Goal: Task Accomplishment & Management: Manage account settings

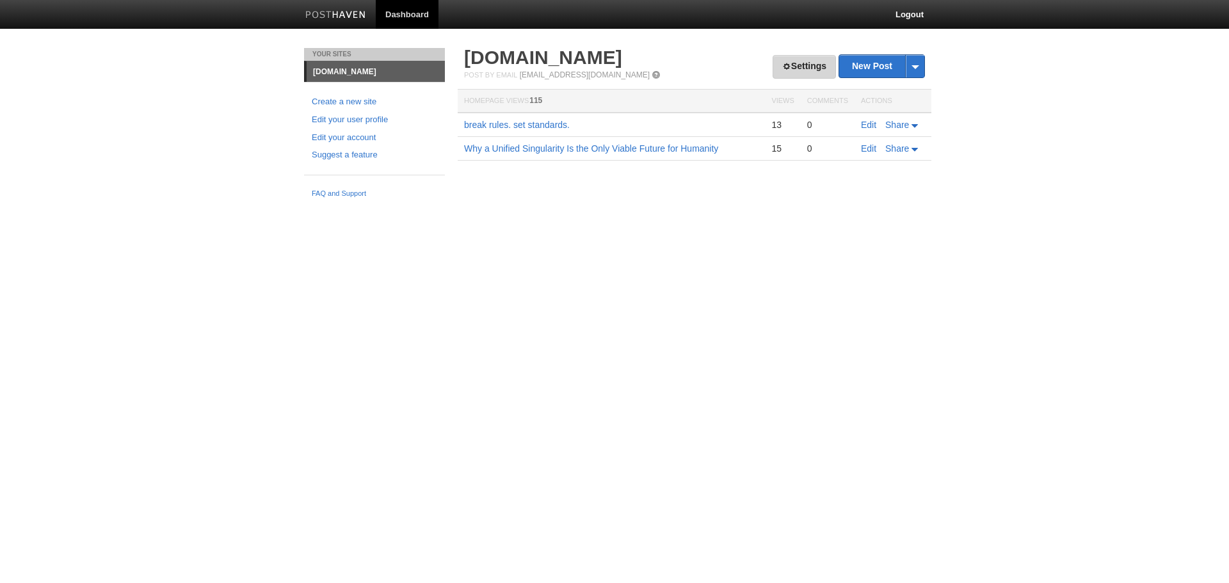
click at [789, 69] on link "Settings" at bounding box center [804, 67] width 63 height 24
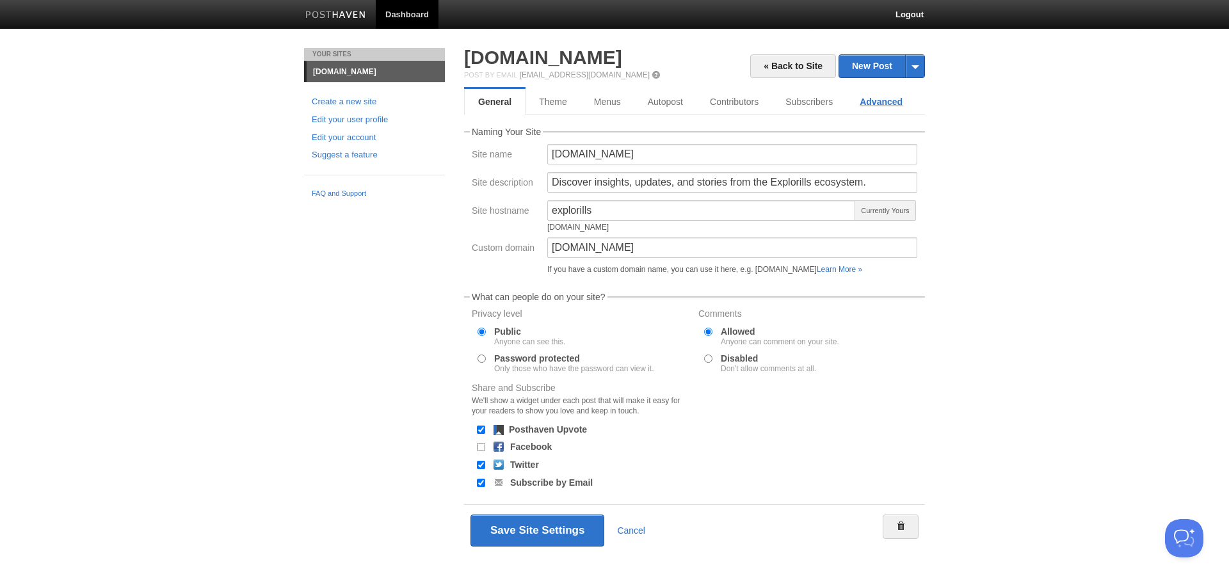
click at [892, 99] on link "Advanced" at bounding box center [881, 102] width 70 height 26
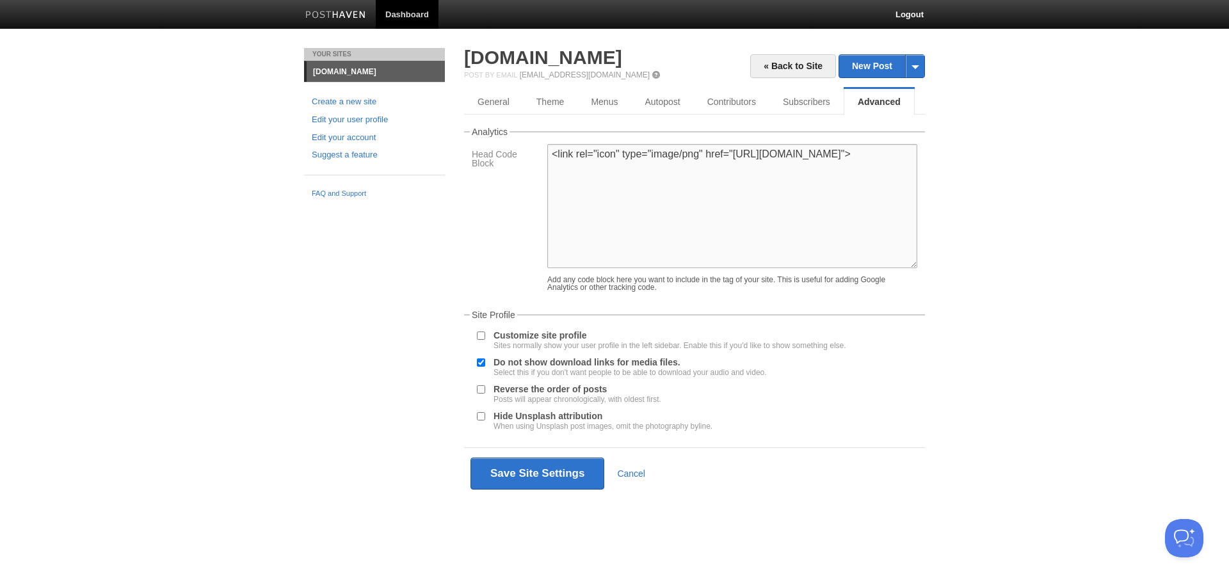
click at [773, 191] on textarea "<link rel="icon" type="image/png" href="[URL][DOMAIN_NAME]">" at bounding box center [732, 206] width 370 height 124
click at [678, 221] on textarea "<link rel="icon" type="image/png" href="[URL][DOMAIN_NAME]">" at bounding box center [732, 206] width 370 height 124
click at [849, 183] on textarea "<link rel="icon" type="image/png" href="[URL][DOMAIN_NAME]">" at bounding box center [732, 206] width 370 height 124
click at [1188, 536] on button "Open Beacon popover" at bounding box center [1181, 536] width 38 height 38
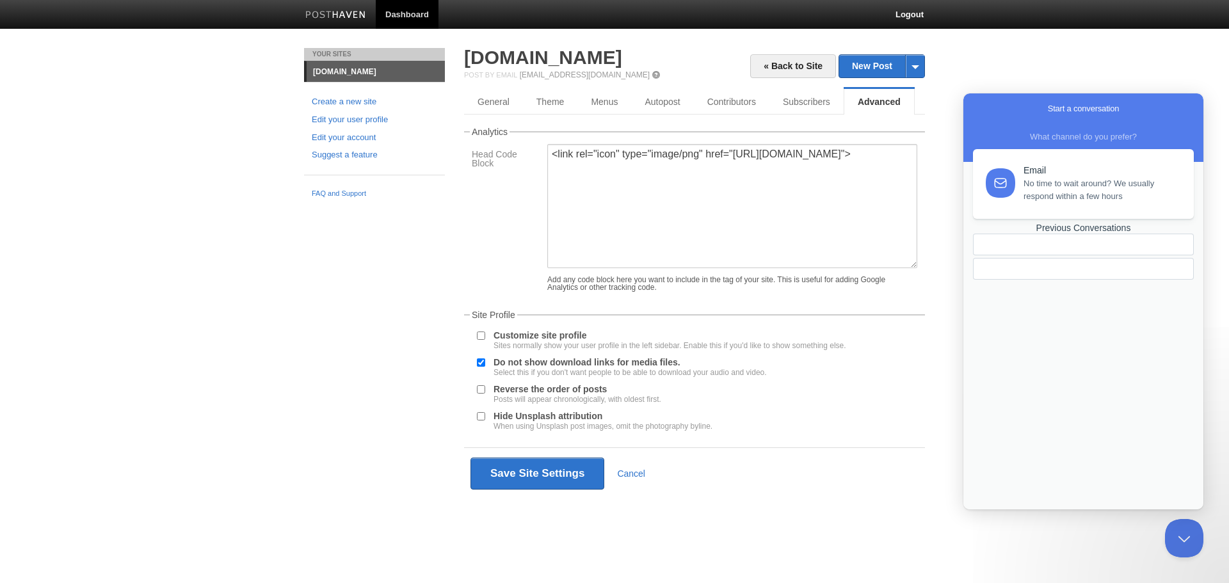
click at [1077, 234] on div "Previous Conversations" at bounding box center [1083, 228] width 221 height 11
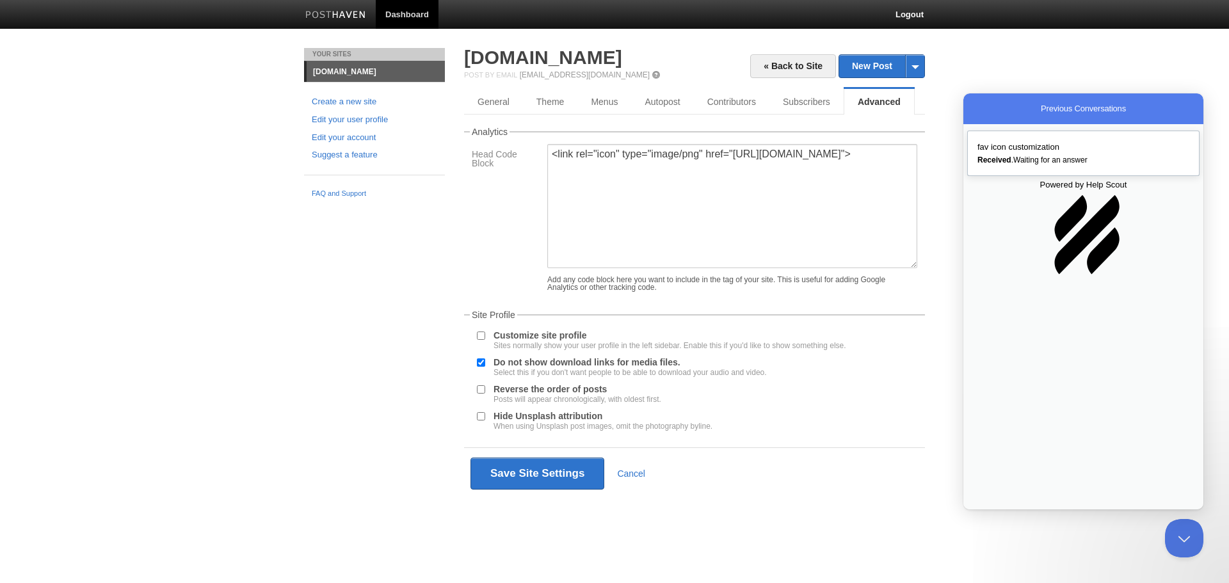
click at [1058, 164] on span "Received . Waiting for an answer" at bounding box center [1032, 160] width 110 height 9
click at [1184, 541] on button "Close Beacon popover" at bounding box center [1181, 536] width 38 height 38
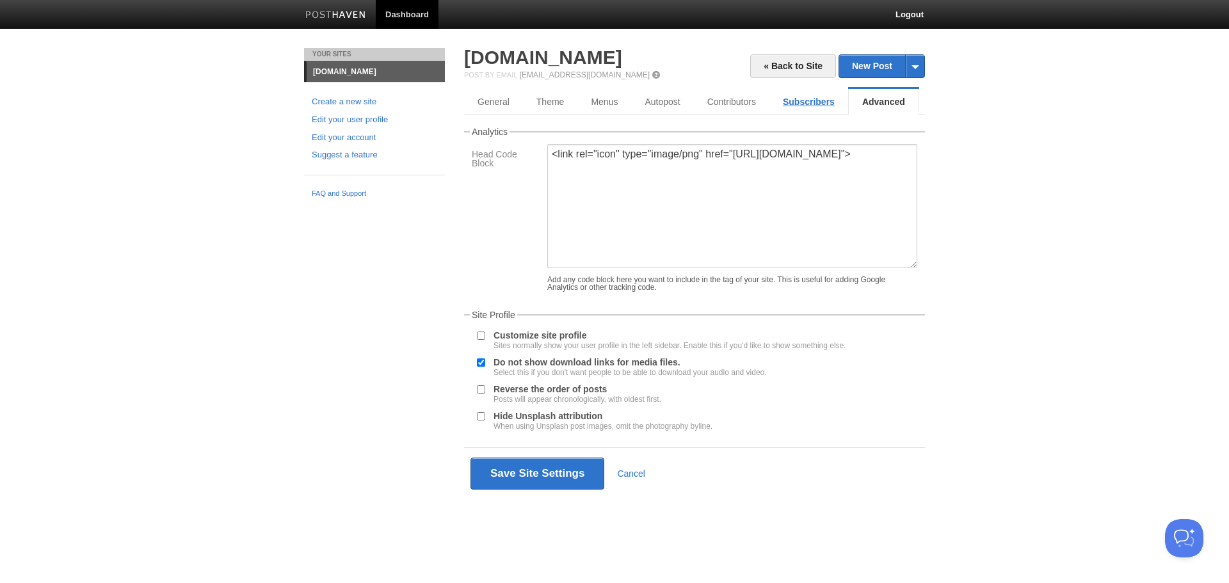
click at [801, 104] on link "Subscribers" at bounding box center [808, 102] width 79 height 26
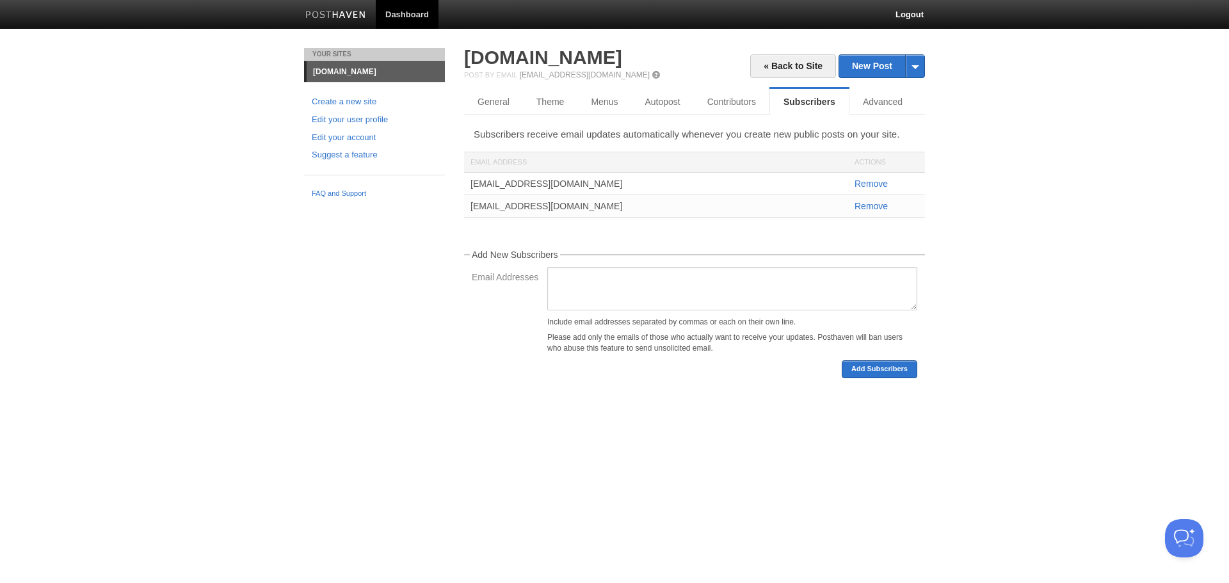
click at [744, 88] on div "« Back to Site New Post by Web by Email [DOMAIN_NAME] Post by Email [EMAIL_ADDR…" at bounding box center [694, 213] width 461 height 330
click at [734, 102] on link "Contributors" at bounding box center [734, 102] width 81 height 26
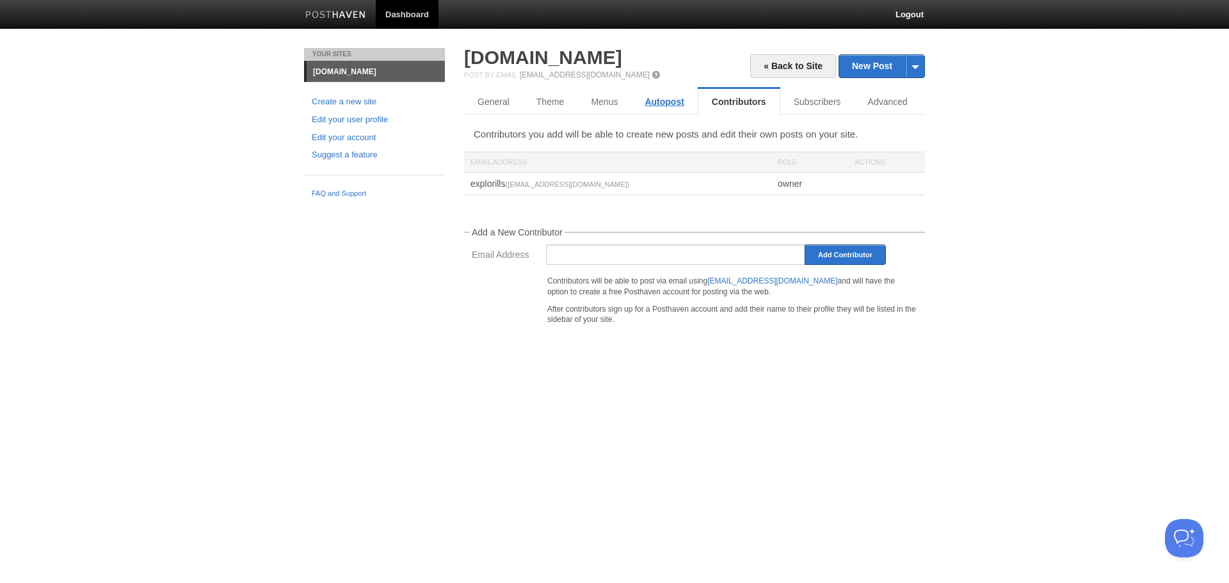
click at [651, 108] on link "Autopost" at bounding box center [664, 102] width 66 height 26
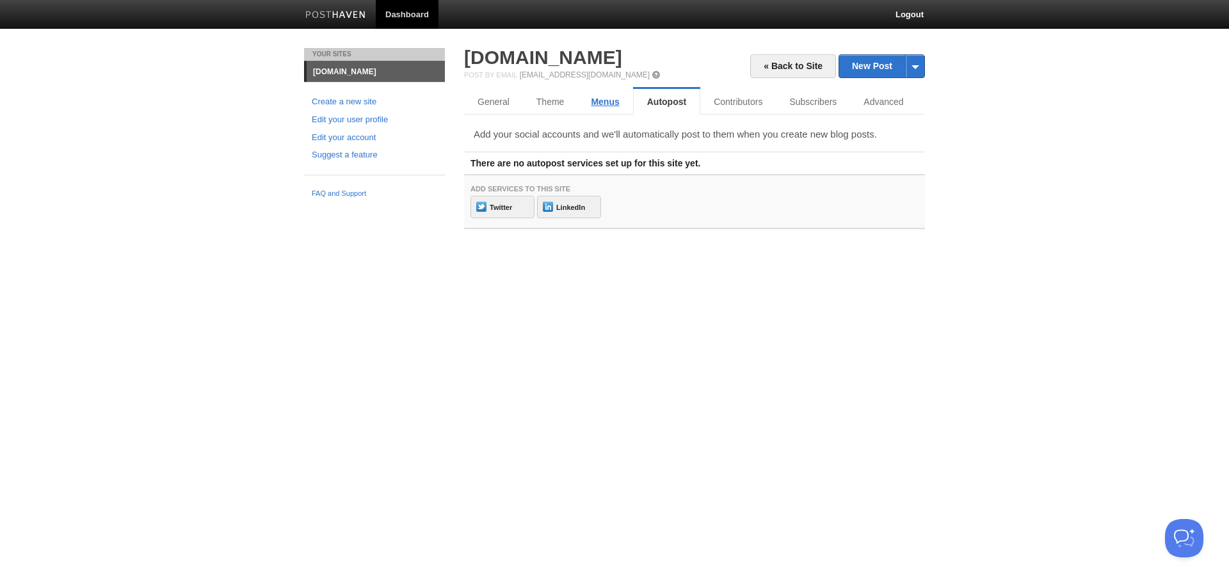
click at [599, 106] on link "Menus" at bounding box center [604, 102] width 55 height 26
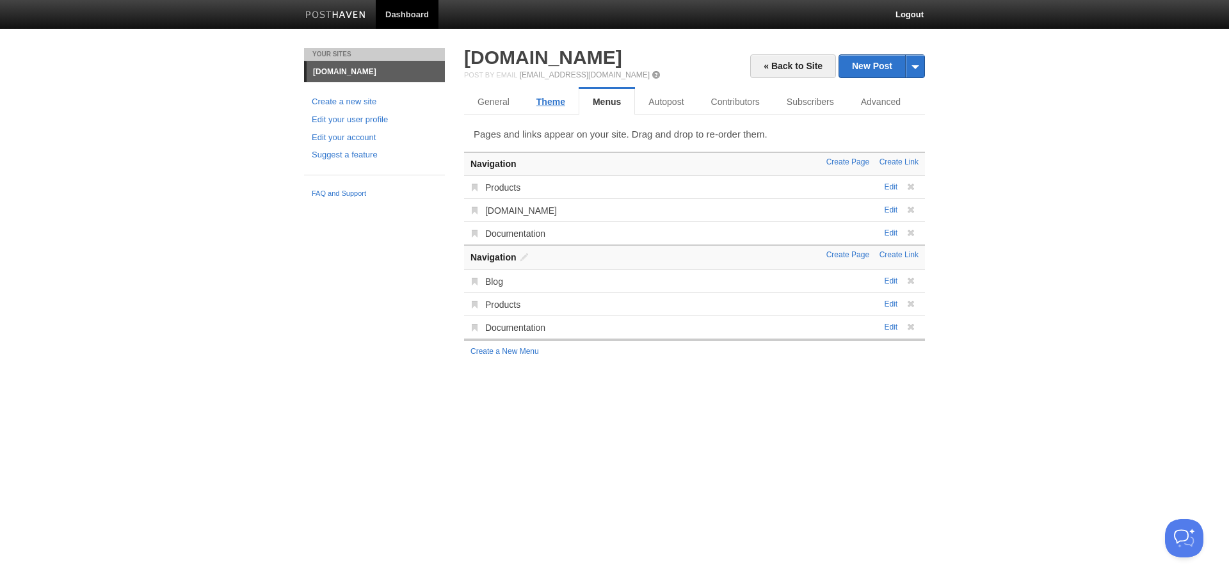
click at [545, 105] on link "Theme" at bounding box center [551, 102] width 56 height 26
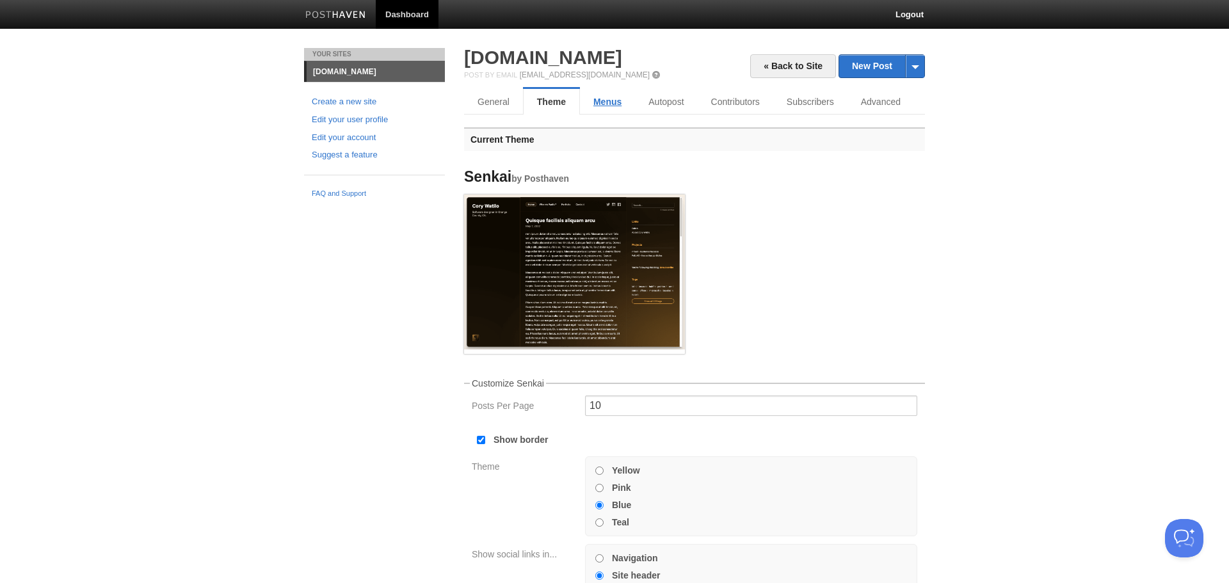
click at [597, 103] on link "Menus" at bounding box center [607, 102] width 55 height 26
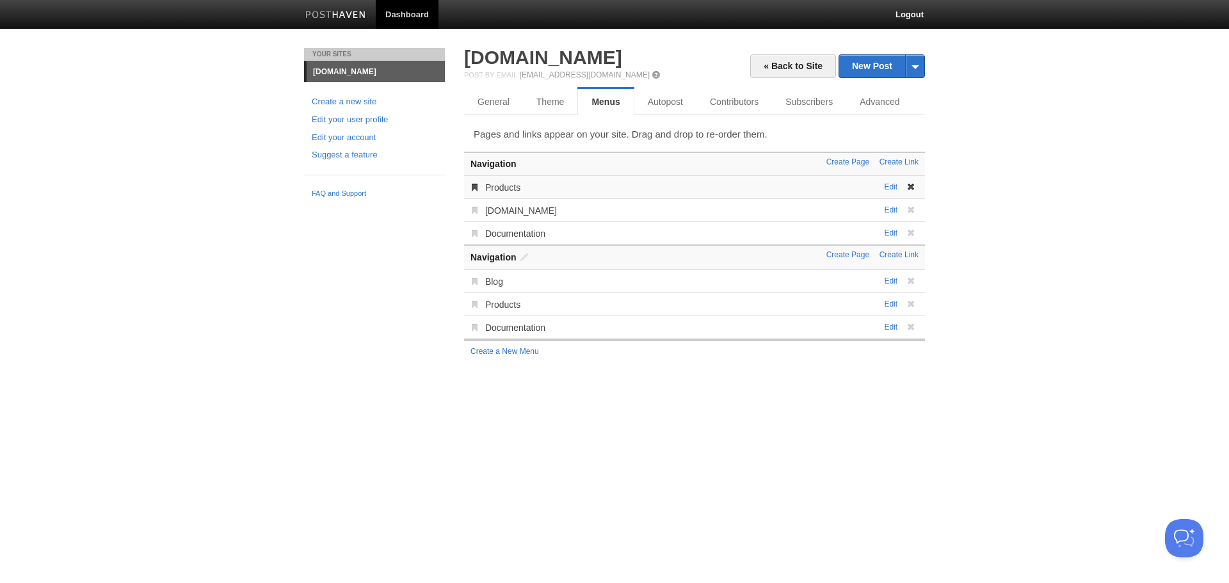
click at [477, 185] on span at bounding box center [475, 187] width 9 height 9
click at [545, 105] on link "Theme" at bounding box center [551, 102] width 56 height 26
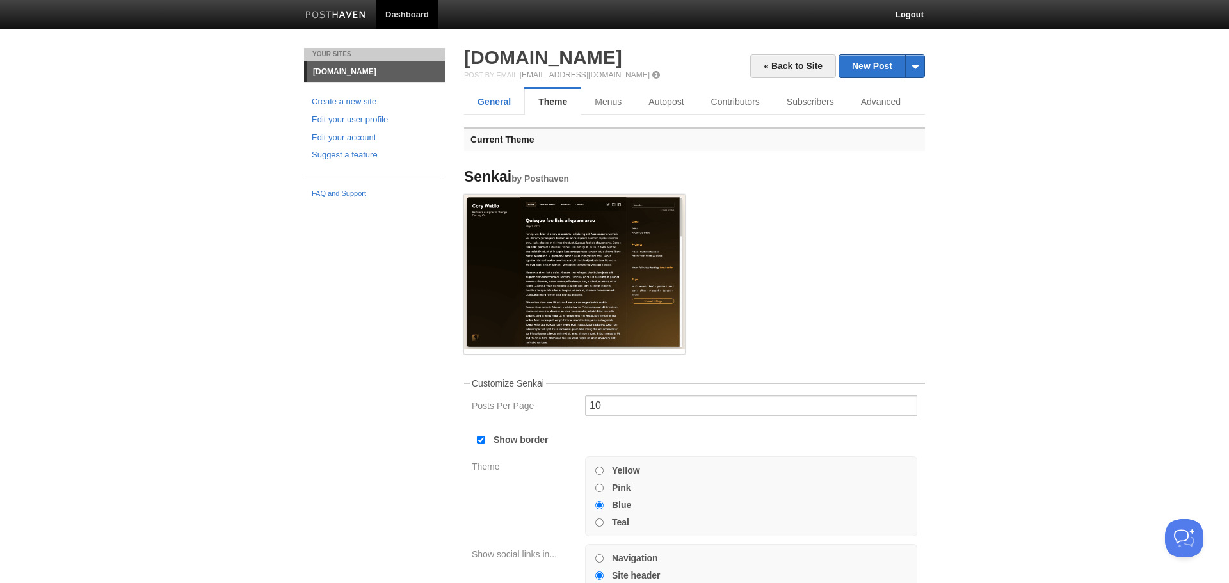
click at [490, 97] on link "General" at bounding box center [494, 102] width 60 height 26
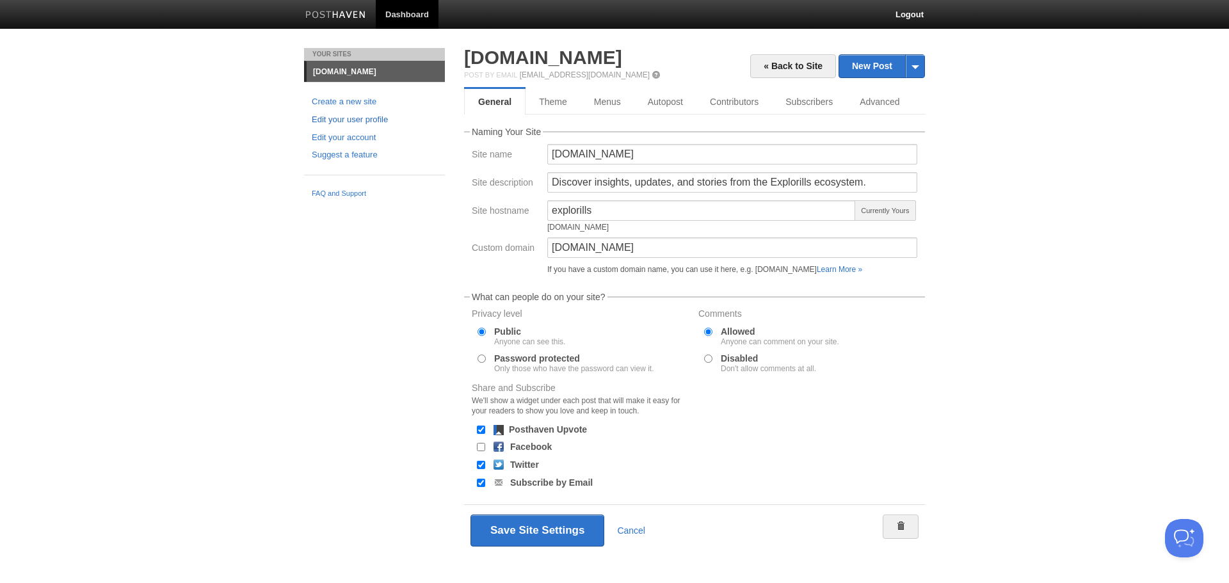
click at [366, 122] on link "Edit your user profile" at bounding box center [374, 119] width 125 height 13
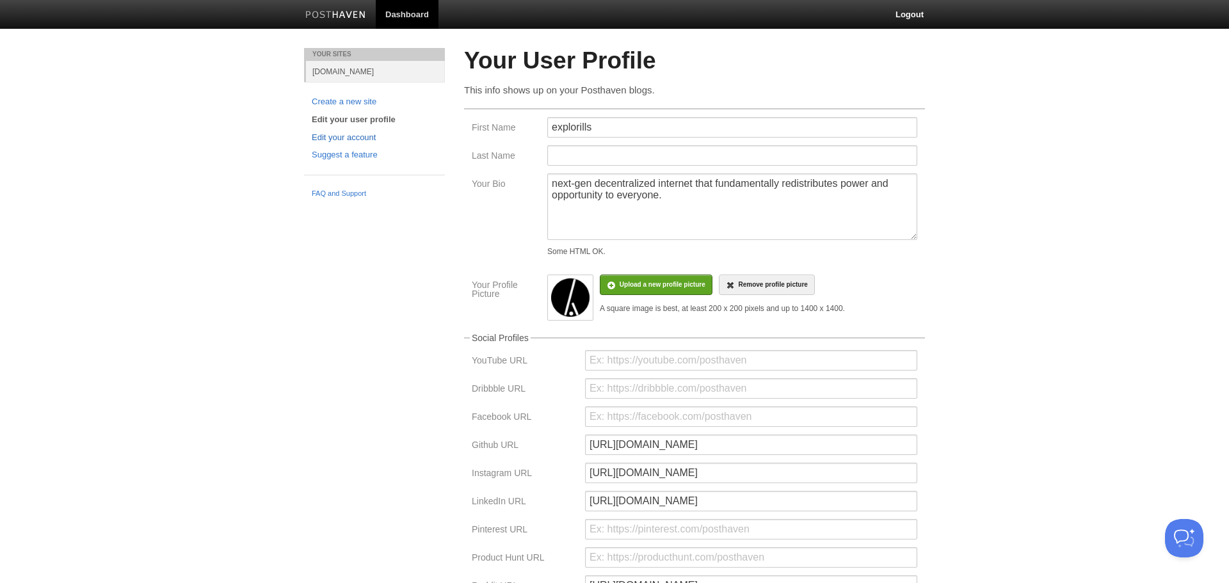
click at [351, 137] on link "Edit your account" at bounding box center [374, 137] width 125 height 13
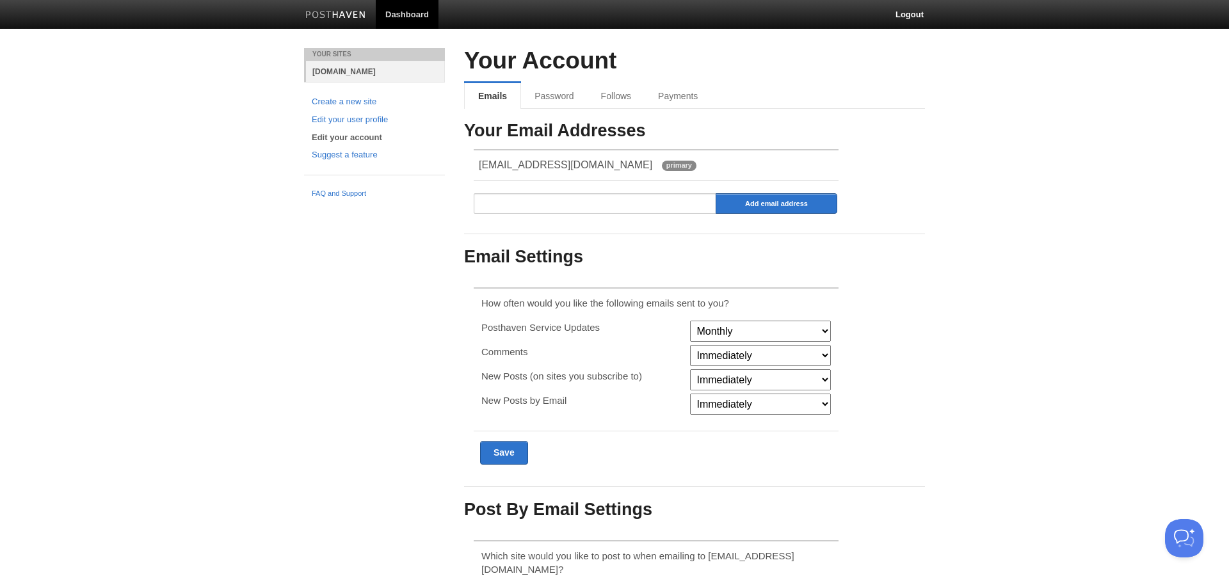
click at [356, 70] on link "[DOMAIN_NAME]" at bounding box center [375, 71] width 139 height 21
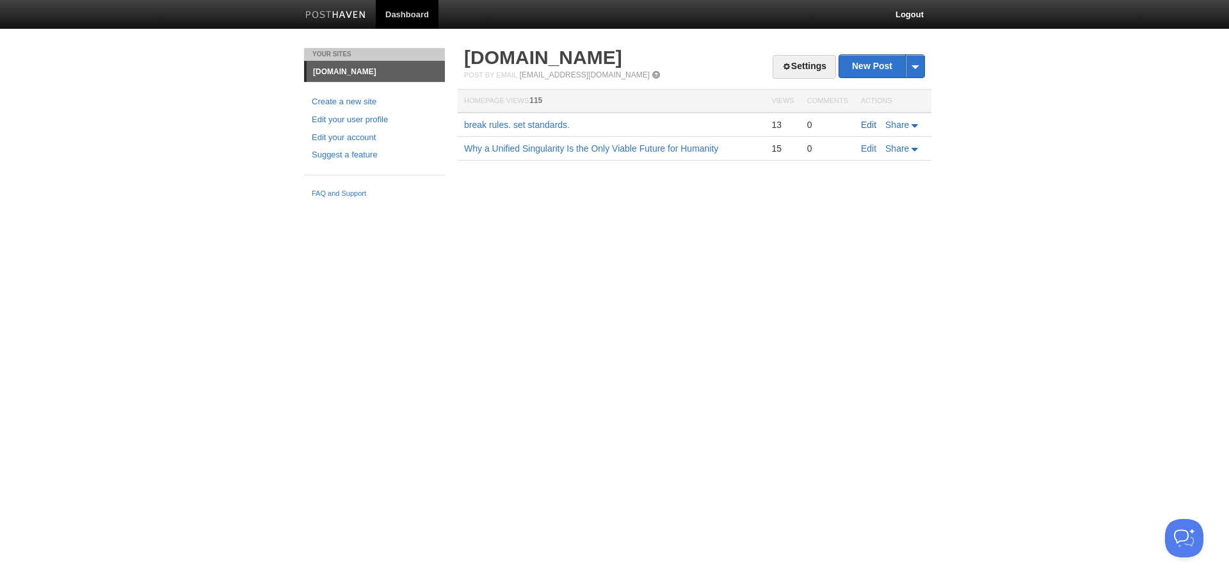
click at [871, 125] on link "Edit" at bounding box center [868, 125] width 15 height 10
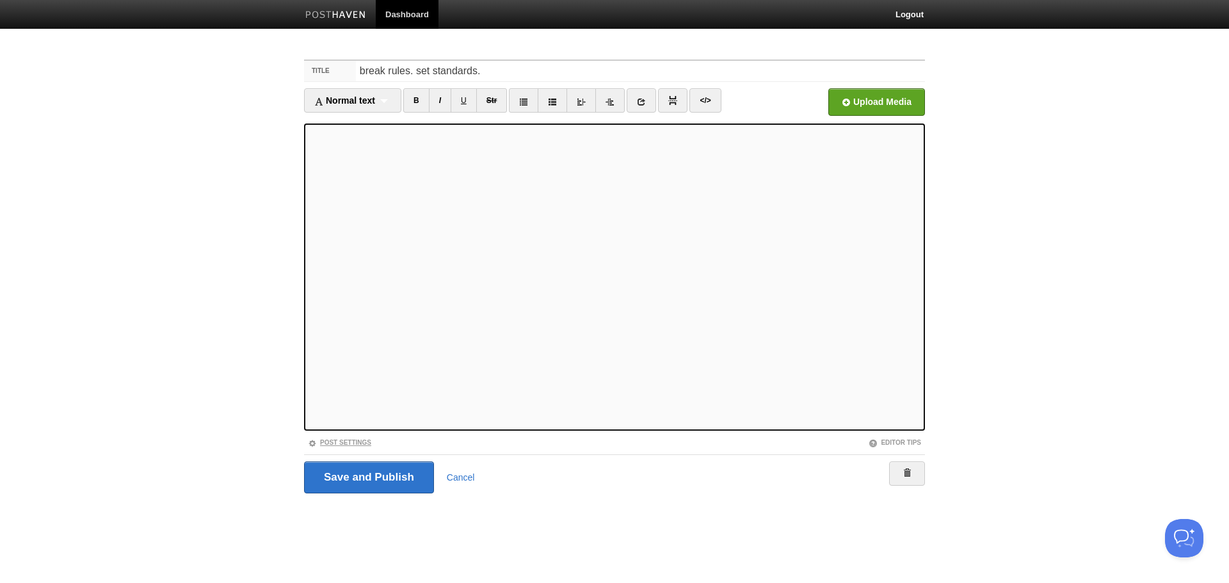
click at [356, 443] on link "Post Settings" at bounding box center [339, 442] width 63 height 7
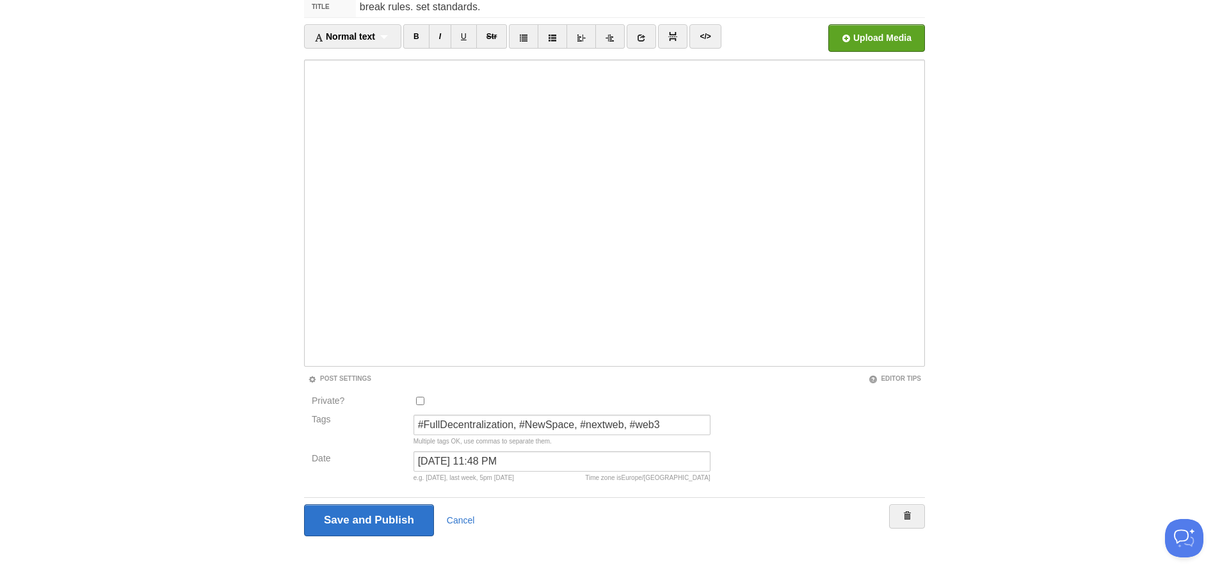
scroll to position [65, 0]
click at [454, 520] on link "Cancel" at bounding box center [461, 520] width 28 height 10
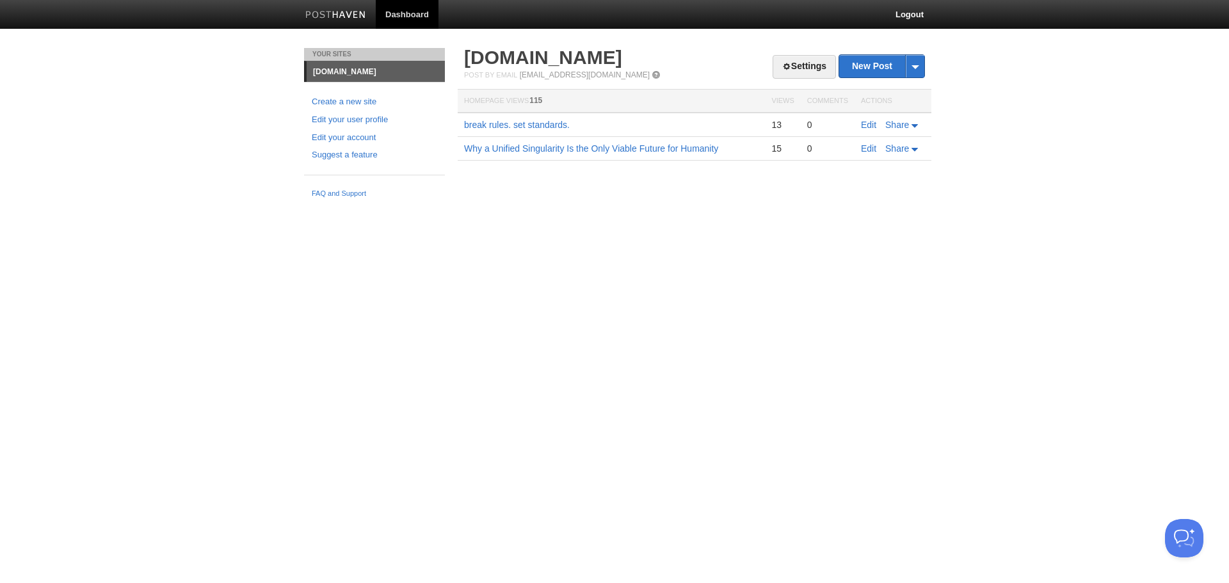
click at [863, 142] on td "Edit Share" at bounding box center [893, 149] width 77 height 24
click at [866, 153] on link "Edit" at bounding box center [868, 148] width 15 height 10
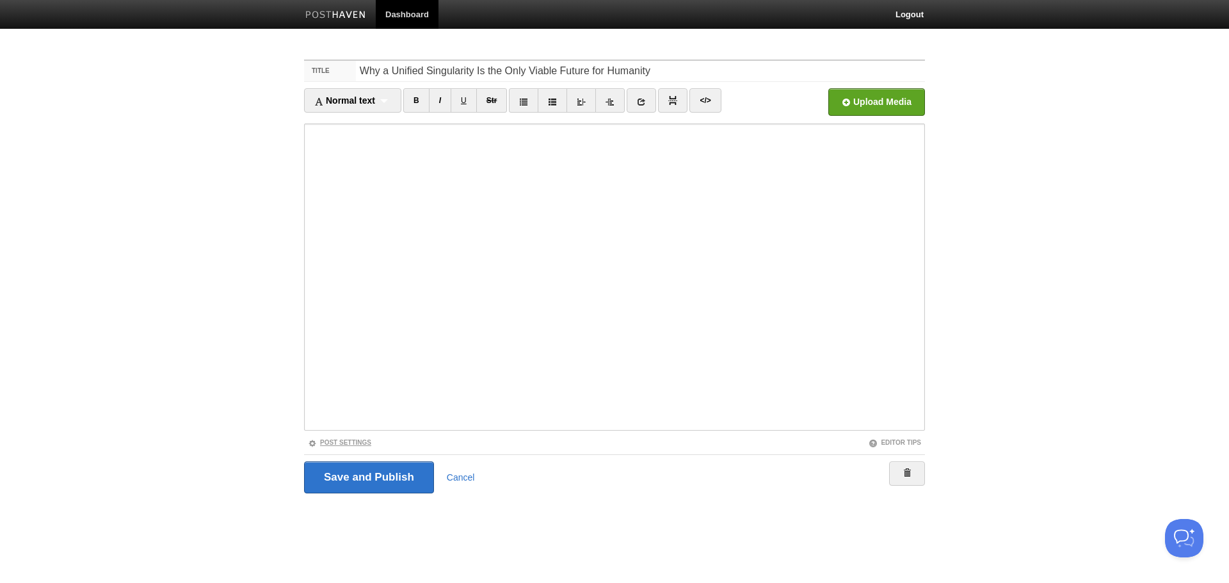
click at [349, 440] on link "Post Settings" at bounding box center [339, 442] width 63 height 7
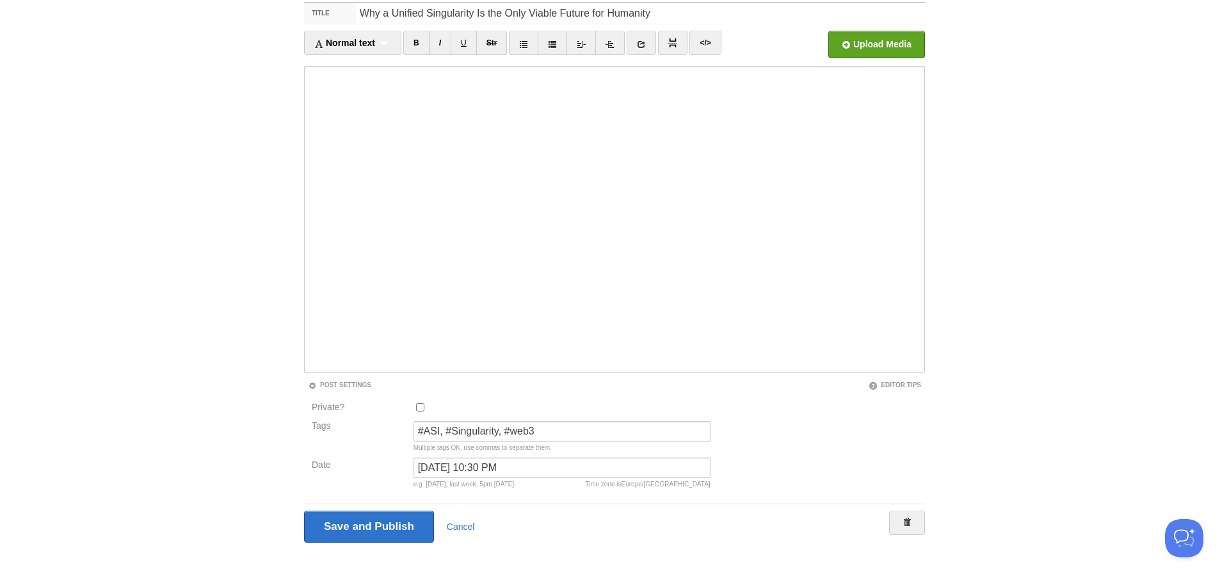
scroll to position [65, 0]
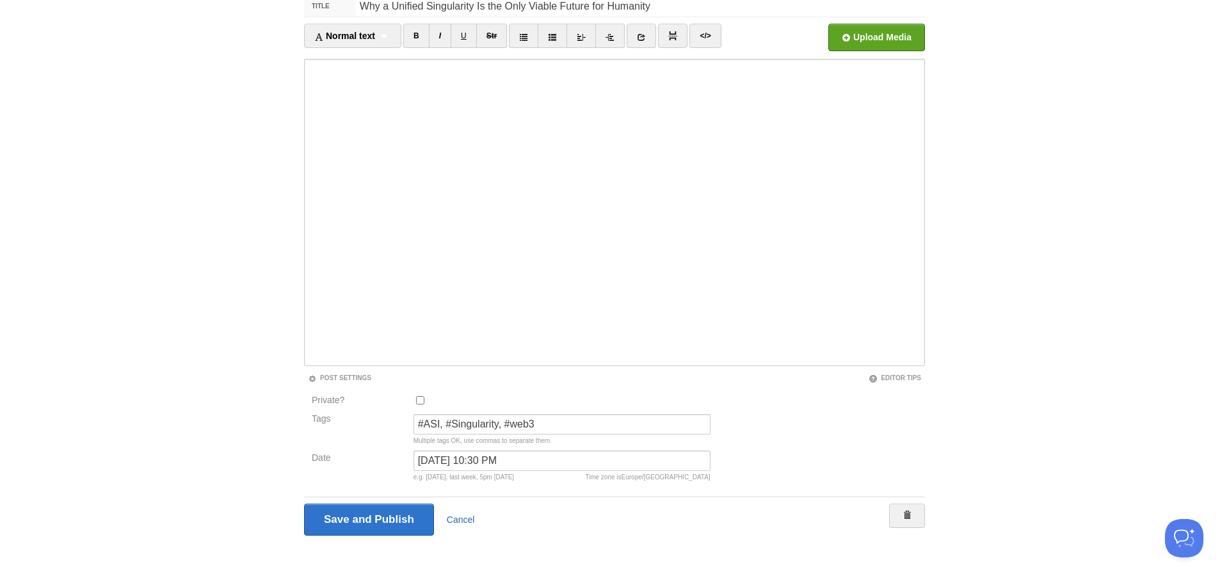
click at [462, 520] on link "Cancel" at bounding box center [461, 520] width 28 height 10
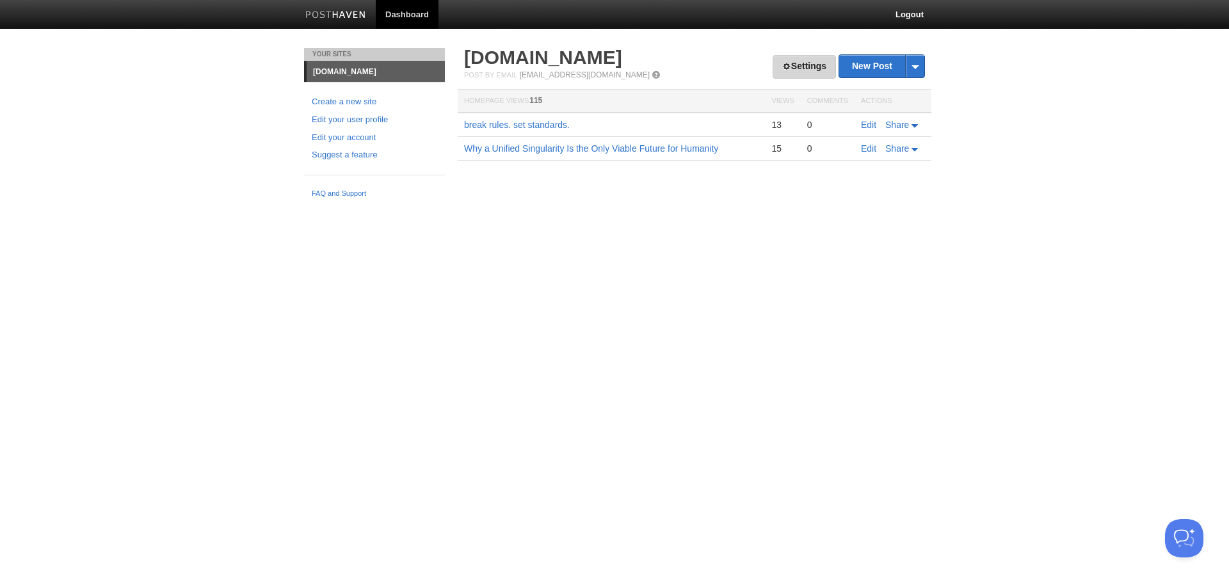
click at [798, 67] on link "Settings" at bounding box center [804, 67] width 63 height 24
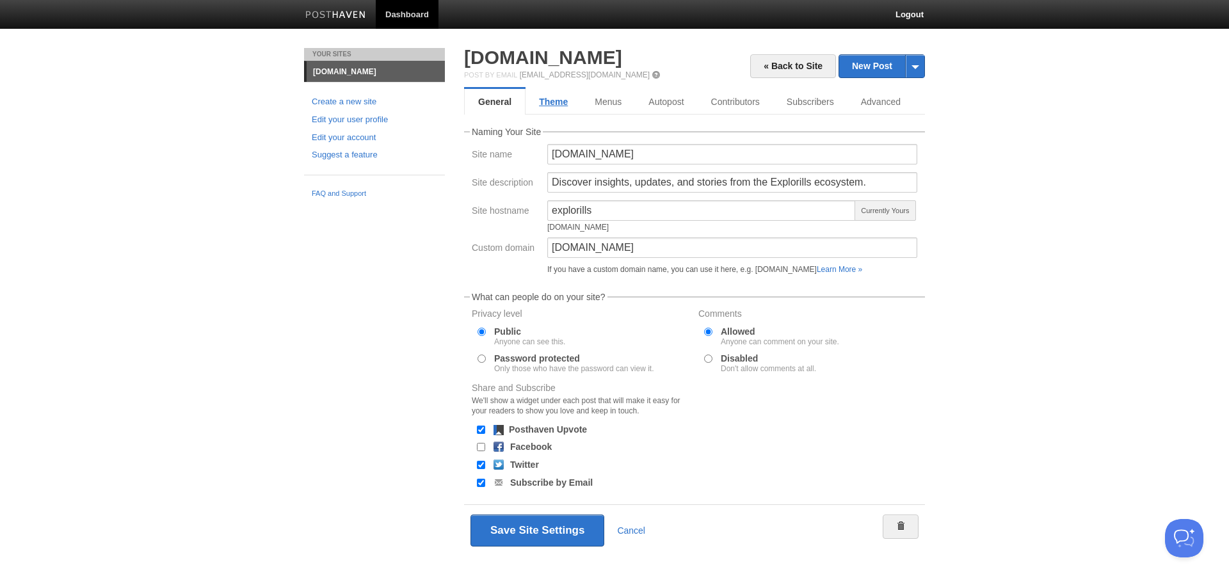
click at [556, 99] on link "Theme" at bounding box center [554, 102] width 56 height 26
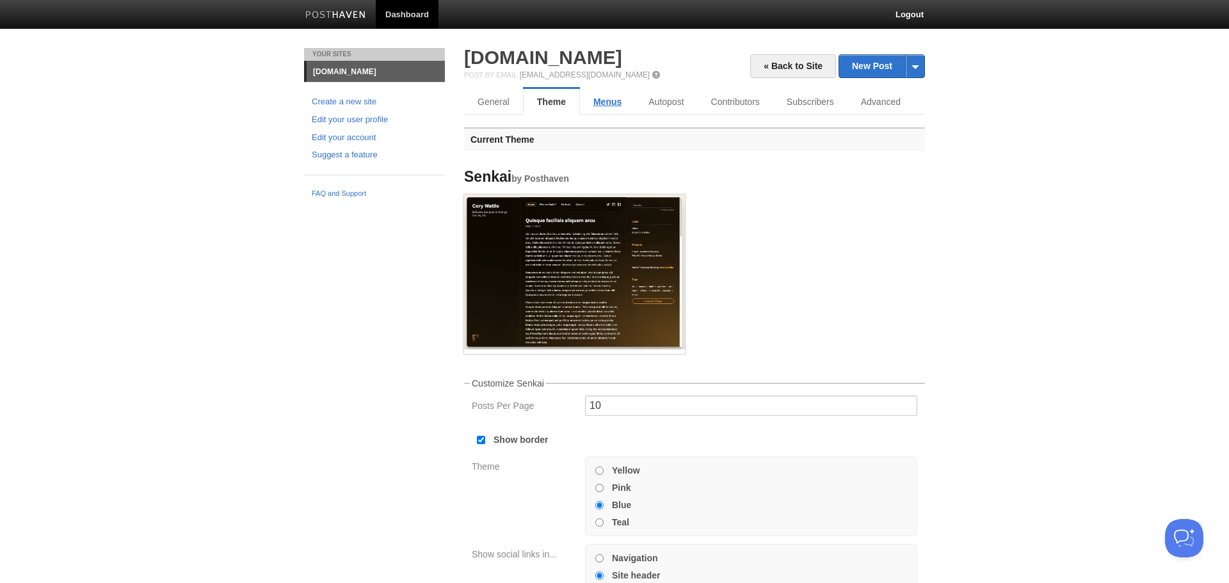
click at [599, 104] on link "Menus" at bounding box center [607, 102] width 55 height 26
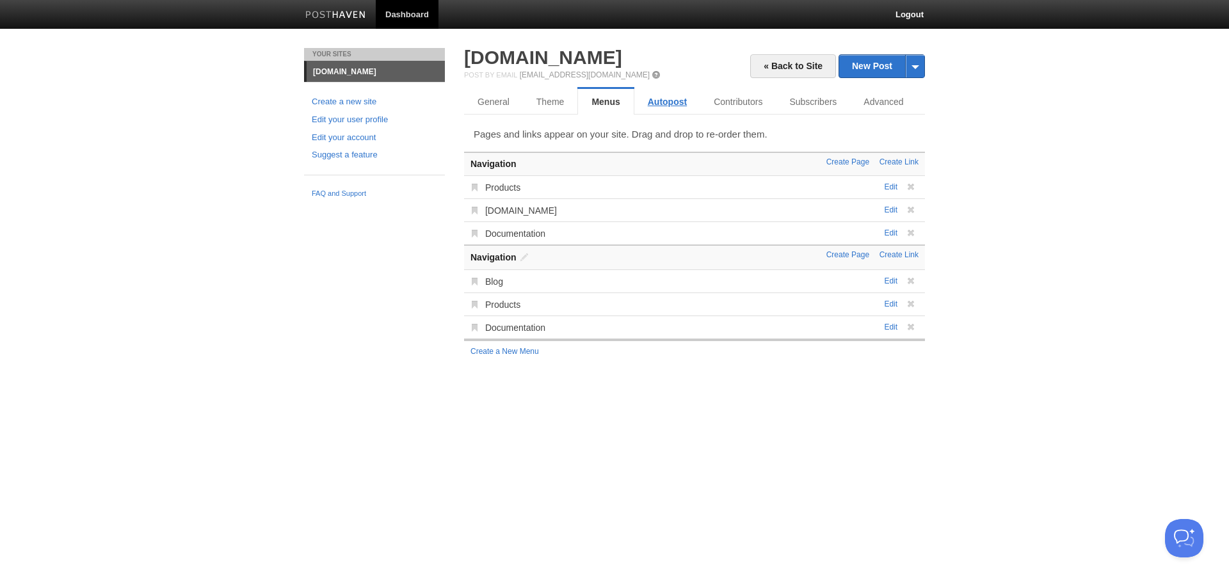
click at [654, 106] on link "Autopost" at bounding box center [667, 102] width 66 height 26
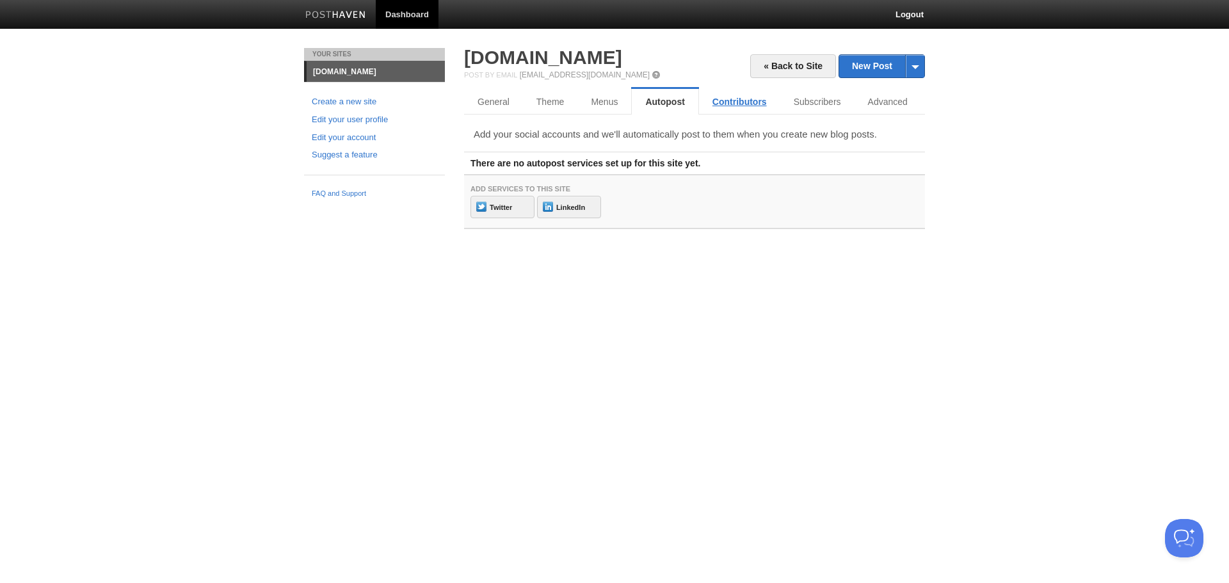
click at [746, 100] on link "Contributors" at bounding box center [739, 102] width 81 height 26
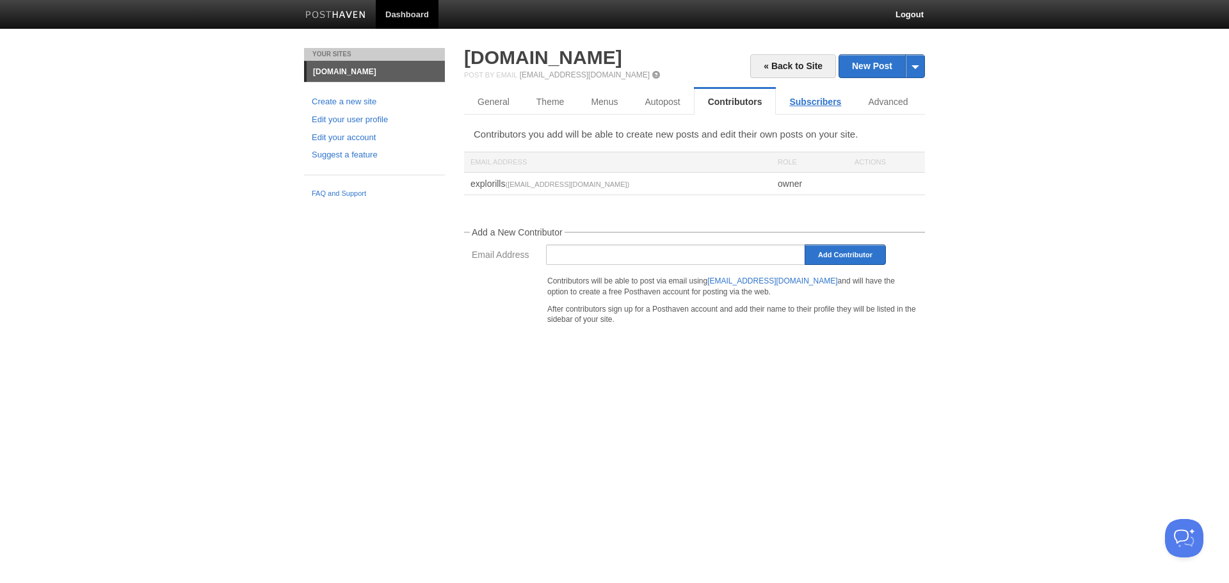
click at [811, 99] on link "Subscribers" at bounding box center [815, 102] width 79 height 26
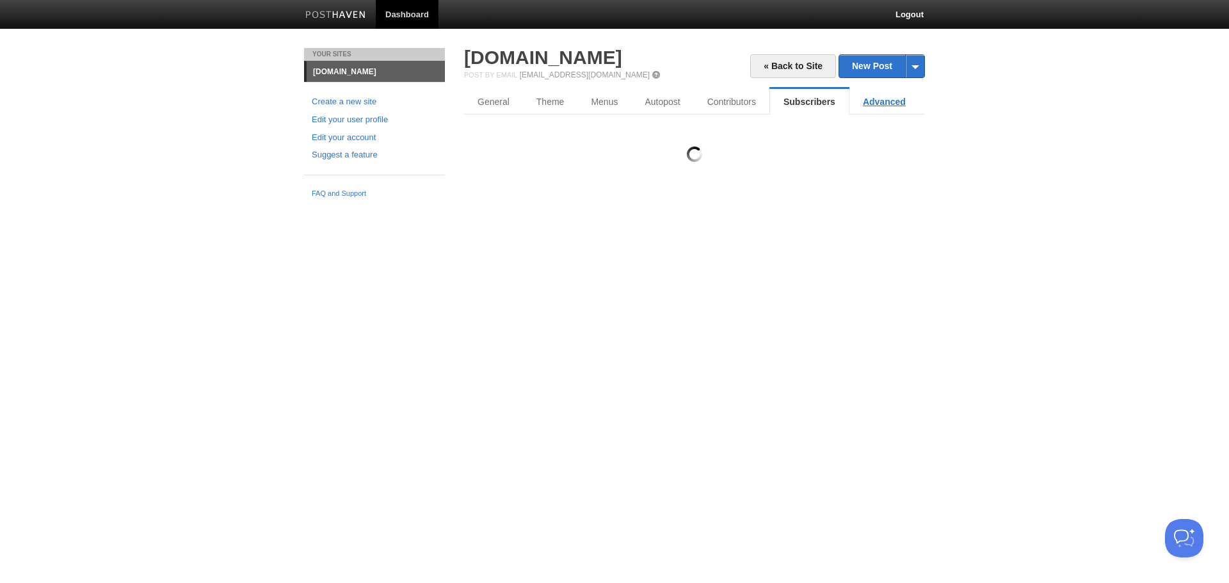
click at [886, 101] on link "Advanced" at bounding box center [884, 102] width 70 height 26
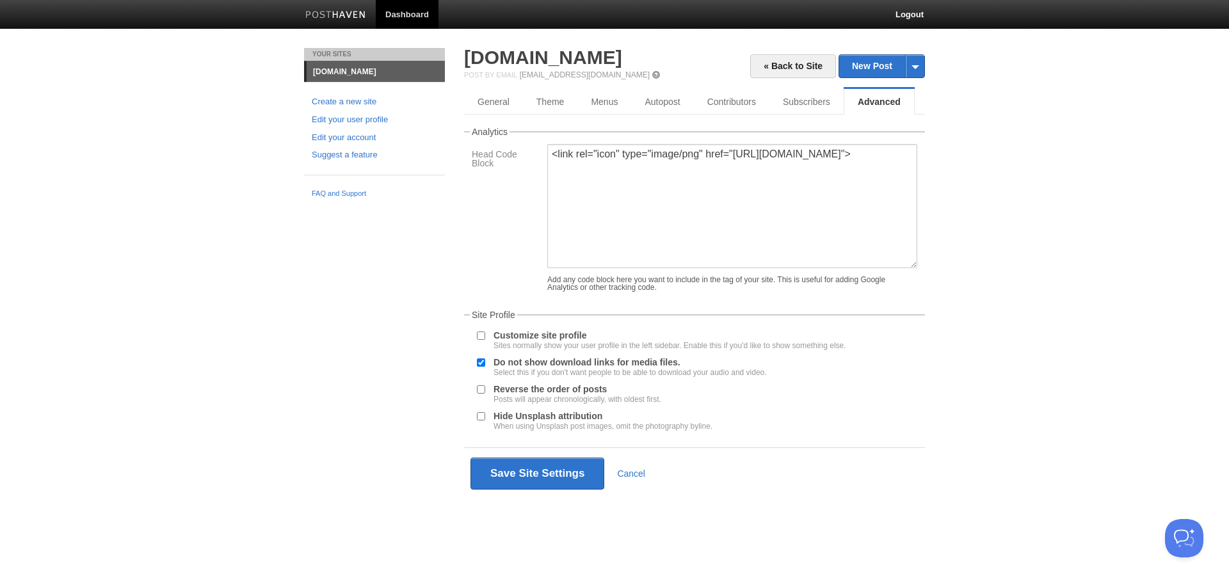
click at [481, 367] on input "Do not show download links for media files. Select this if you don't want peopl…" at bounding box center [481, 362] width 8 height 8
checkbox input "false"
click at [535, 479] on button "Save Site Settings" at bounding box center [538, 474] width 134 height 32
